Goal: Task Accomplishment & Management: Manage account settings

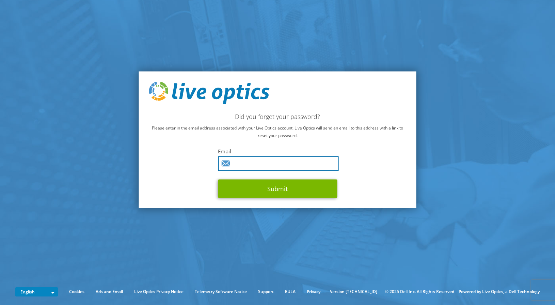
click at [251, 162] on input "text" at bounding box center [278, 163] width 121 height 15
type input "[PERSON_NAME][EMAIL_ADDRESS][DOMAIN_NAME]"
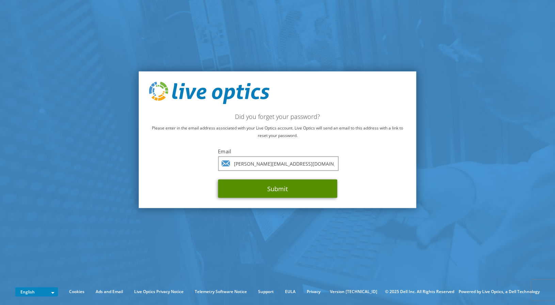
click at [297, 191] on button "Submit" at bounding box center [277, 188] width 119 height 18
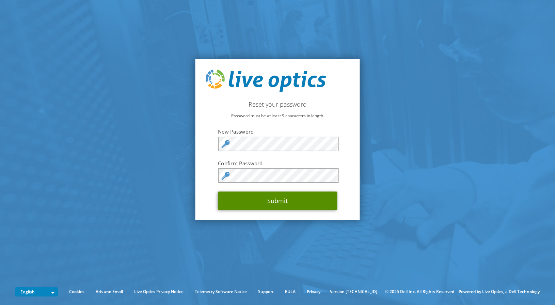
click at [283, 204] on button "Submit" at bounding box center [277, 200] width 119 height 18
